Goal: Information Seeking & Learning: Find specific page/section

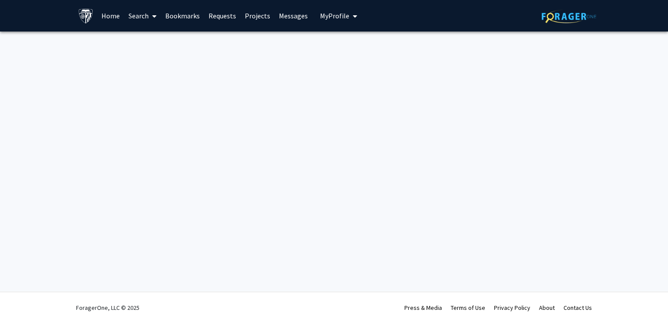
click at [261, 13] on link "Projects" at bounding box center [257, 15] width 34 height 31
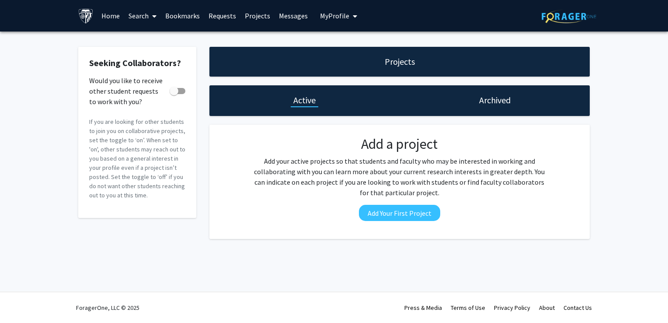
click at [223, 13] on link "Requests" at bounding box center [222, 15] width 36 height 31
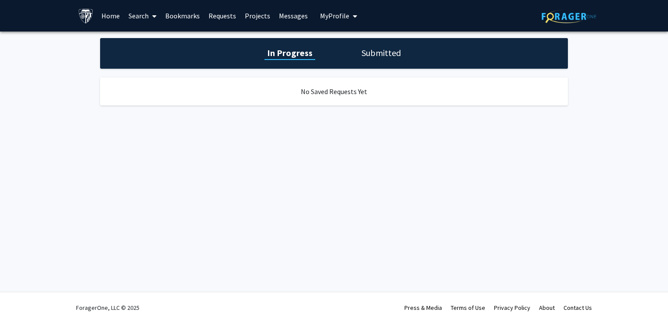
click at [255, 14] on link "Projects" at bounding box center [257, 15] width 34 height 31
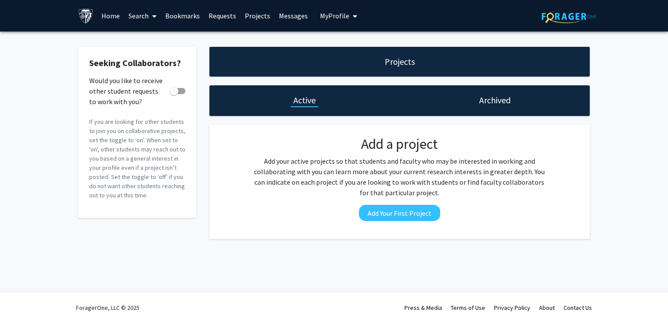
click at [191, 13] on link "Bookmarks" at bounding box center [182, 15] width 43 height 31
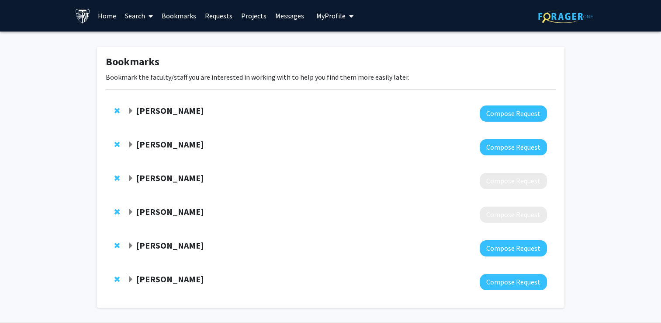
click at [182, 176] on strong "[PERSON_NAME]" at bounding box center [169, 177] width 67 height 11
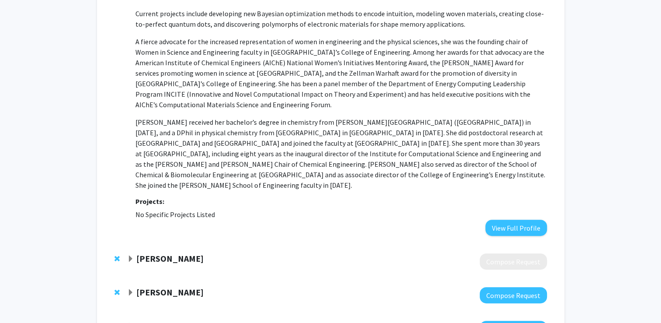
scroll to position [316, 0]
click at [159, 252] on strong "[PERSON_NAME]" at bounding box center [169, 257] width 67 height 11
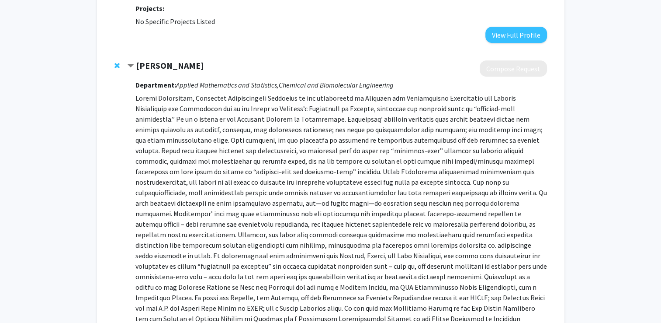
scroll to position [717, 0]
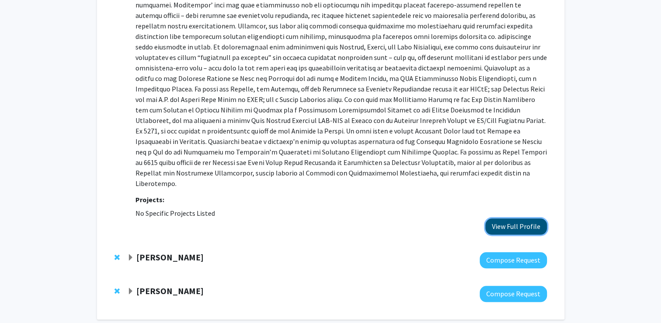
click at [510, 218] on button "View Full Profile" at bounding box center [517, 226] width 62 height 16
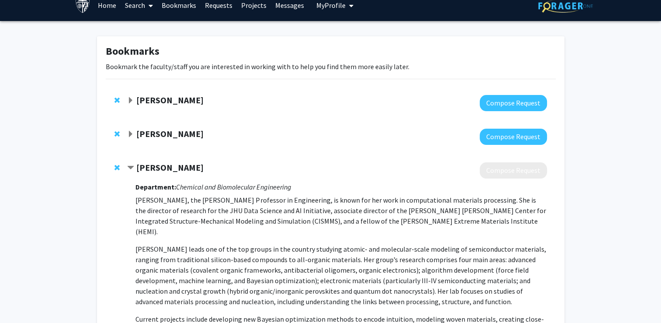
scroll to position [10, 0]
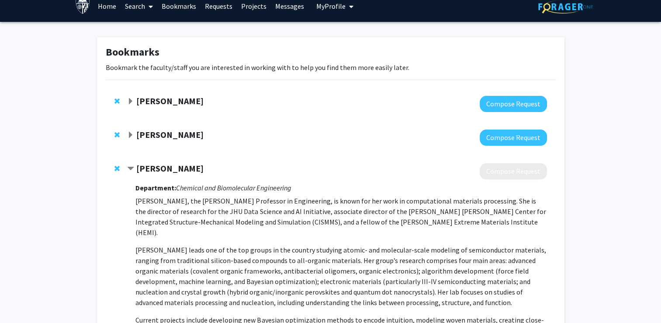
click at [144, 7] on link "Search" at bounding box center [139, 6] width 37 height 31
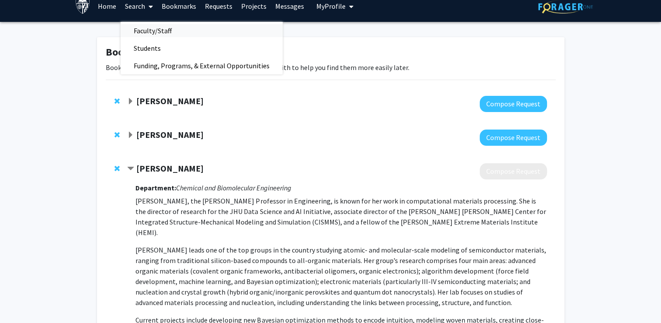
click at [162, 32] on span "Faculty/Staff" at bounding box center [153, 30] width 64 height 17
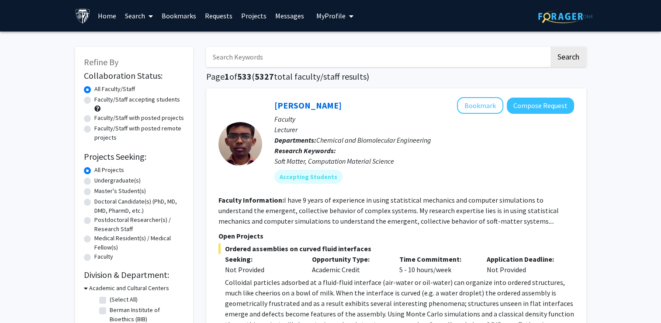
click at [240, 54] on input "Search Keywords" at bounding box center [377, 57] width 343 height 20
type input "[PERSON_NAME]"
click at [551, 47] on button "Search" at bounding box center [569, 57] width 36 height 20
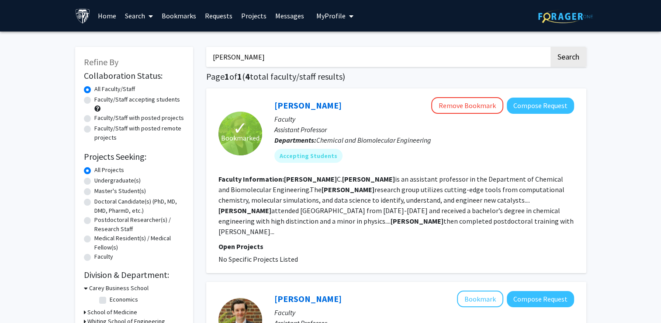
type input "[PERSON_NAME]"
click at [551, 47] on button "Search" at bounding box center [569, 57] width 36 height 20
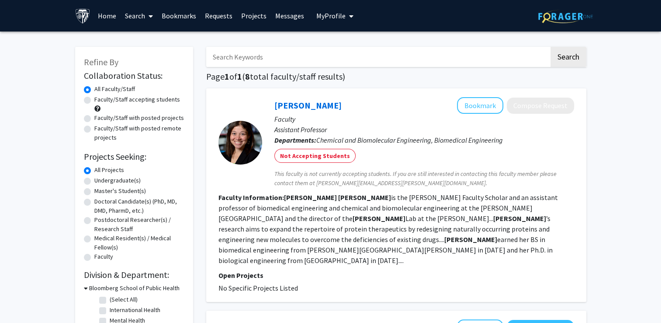
click at [122, 180] on label "Undergraduate(s)" at bounding box center [117, 180] width 46 height 9
click at [100, 180] on input "Undergraduate(s)" at bounding box center [97, 179] width 6 height 6
radio input "true"
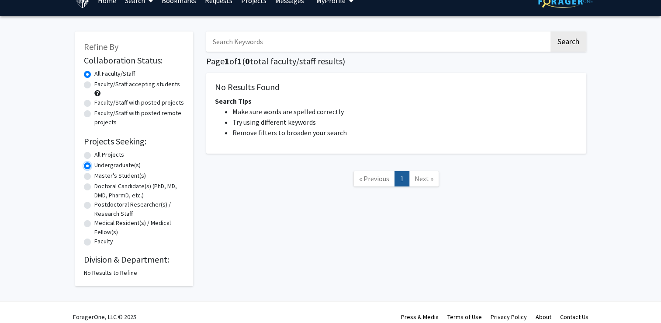
scroll to position [24, 0]
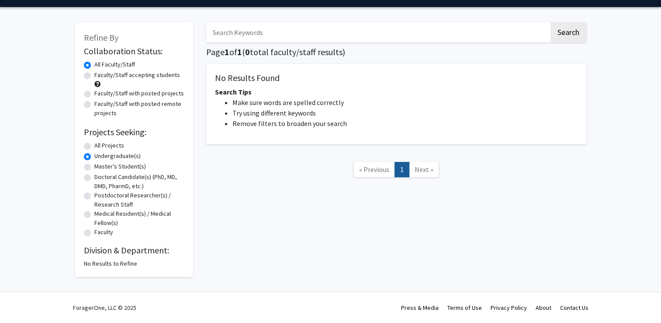
click at [111, 145] on label "All Projects" at bounding box center [109, 145] width 30 height 9
click at [100, 145] on input "All Projects" at bounding box center [97, 144] width 6 height 6
radio input "true"
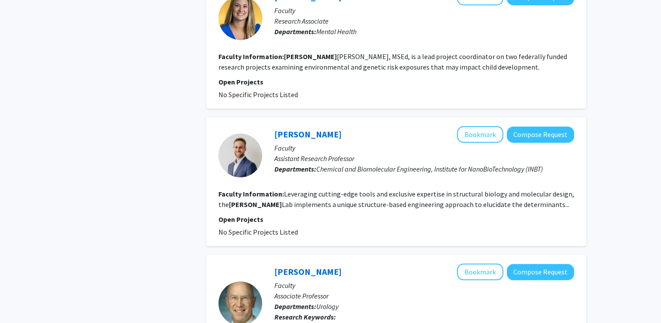
scroll to position [636, 0]
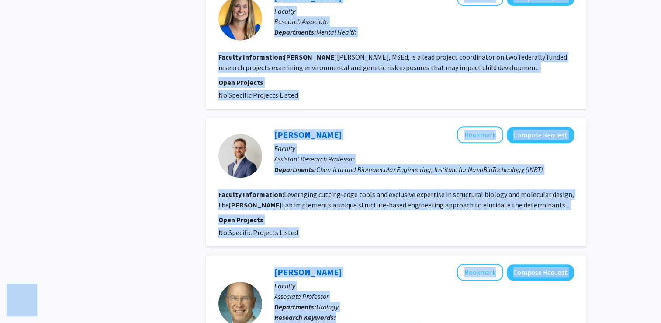
click at [320, 153] on p "Assistant Research Professor" at bounding box center [425, 158] width 300 height 10
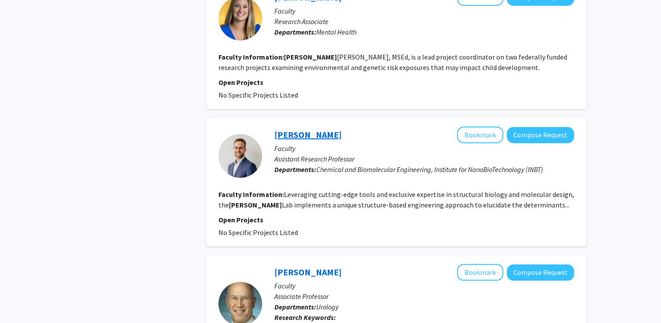
click at [303, 129] on link "[PERSON_NAME]" at bounding box center [308, 134] width 67 height 11
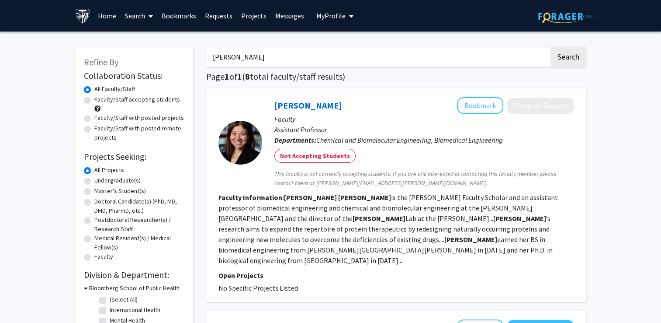
click at [289, 53] on input "[PERSON_NAME]" at bounding box center [377, 57] width 343 height 20
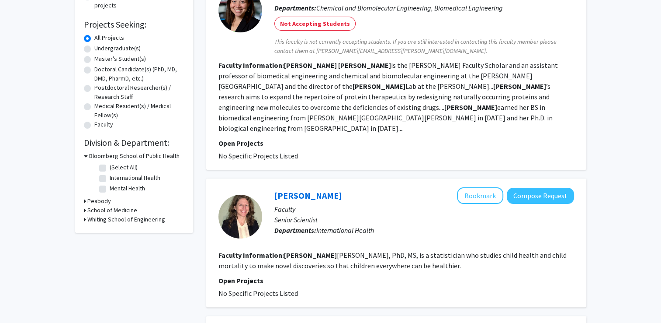
scroll to position [132, 0]
click at [118, 218] on h3 "Whiting School of Engineering" at bounding box center [126, 218] width 78 height 9
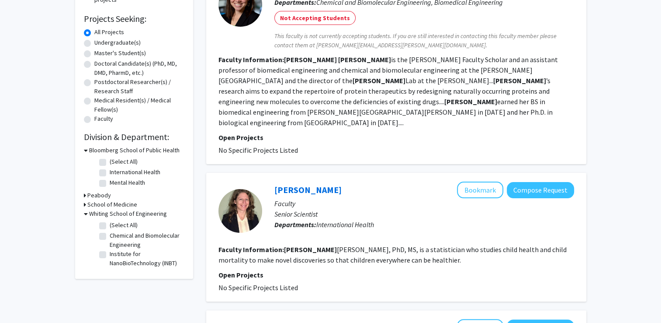
scroll to position [141, 0]
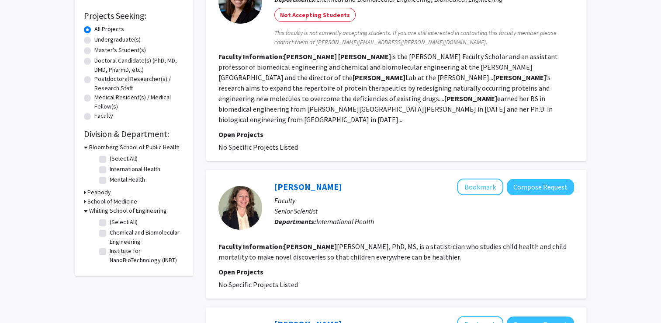
click at [127, 233] on label "Chemical and Biomolecular Engineering" at bounding box center [146, 237] width 73 height 18
click at [115, 233] on input "Chemical and Biomolecular Engineering" at bounding box center [113, 231] width 6 height 6
checkbox input "true"
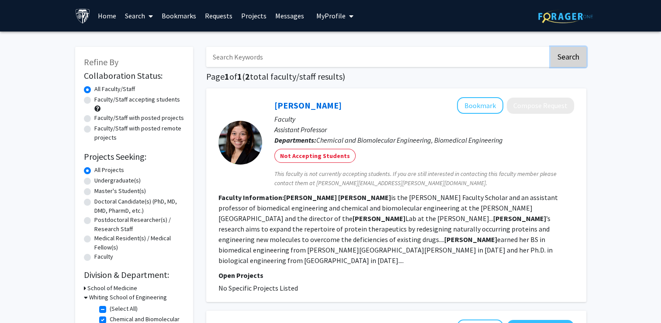
click at [575, 62] on button "Search" at bounding box center [569, 57] width 36 height 20
checkbox input "false"
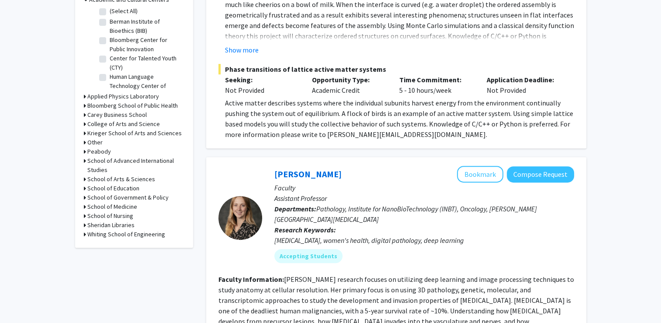
scroll to position [288, 0]
click at [156, 236] on h3 "Whiting School of Engineering" at bounding box center [126, 234] width 78 height 9
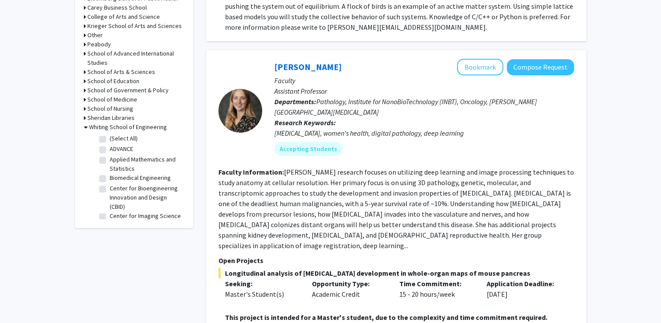
scroll to position [398, 0]
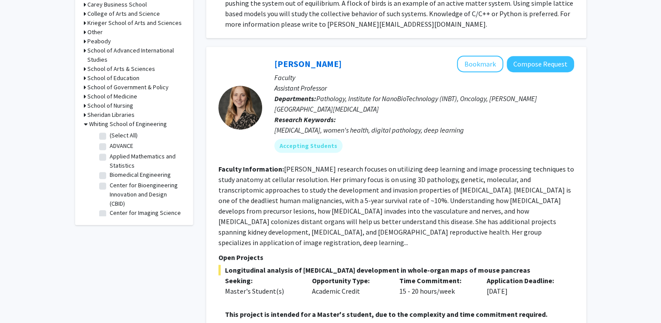
click at [126, 161] on label "Applied Mathematics and Statistics" at bounding box center [146, 161] width 73 height 18
click at [115, 157] on input "Applied Mathematics and Statistics" at bounding box center [113, 155] width 6 height 6
checkbox input "true"
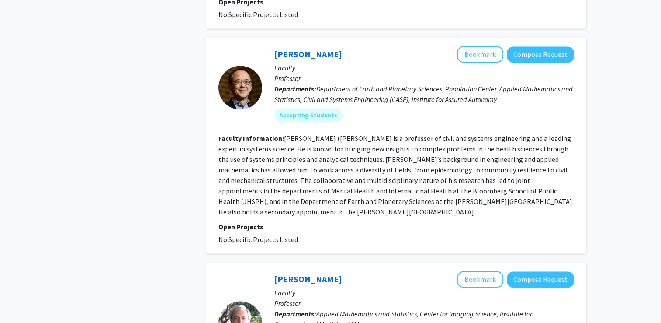
scroll to position [1404, 0]
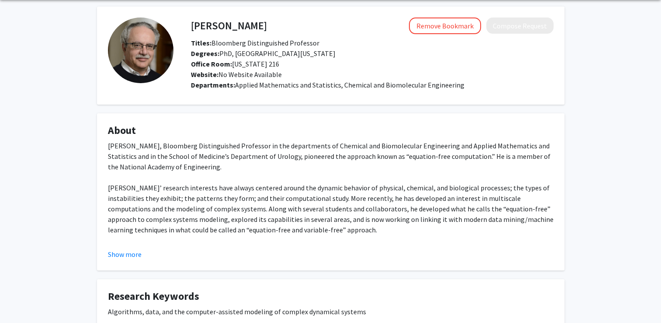
scroll to position [14, 0]
